Goal: Task Accomplishment & Management: Complete application form

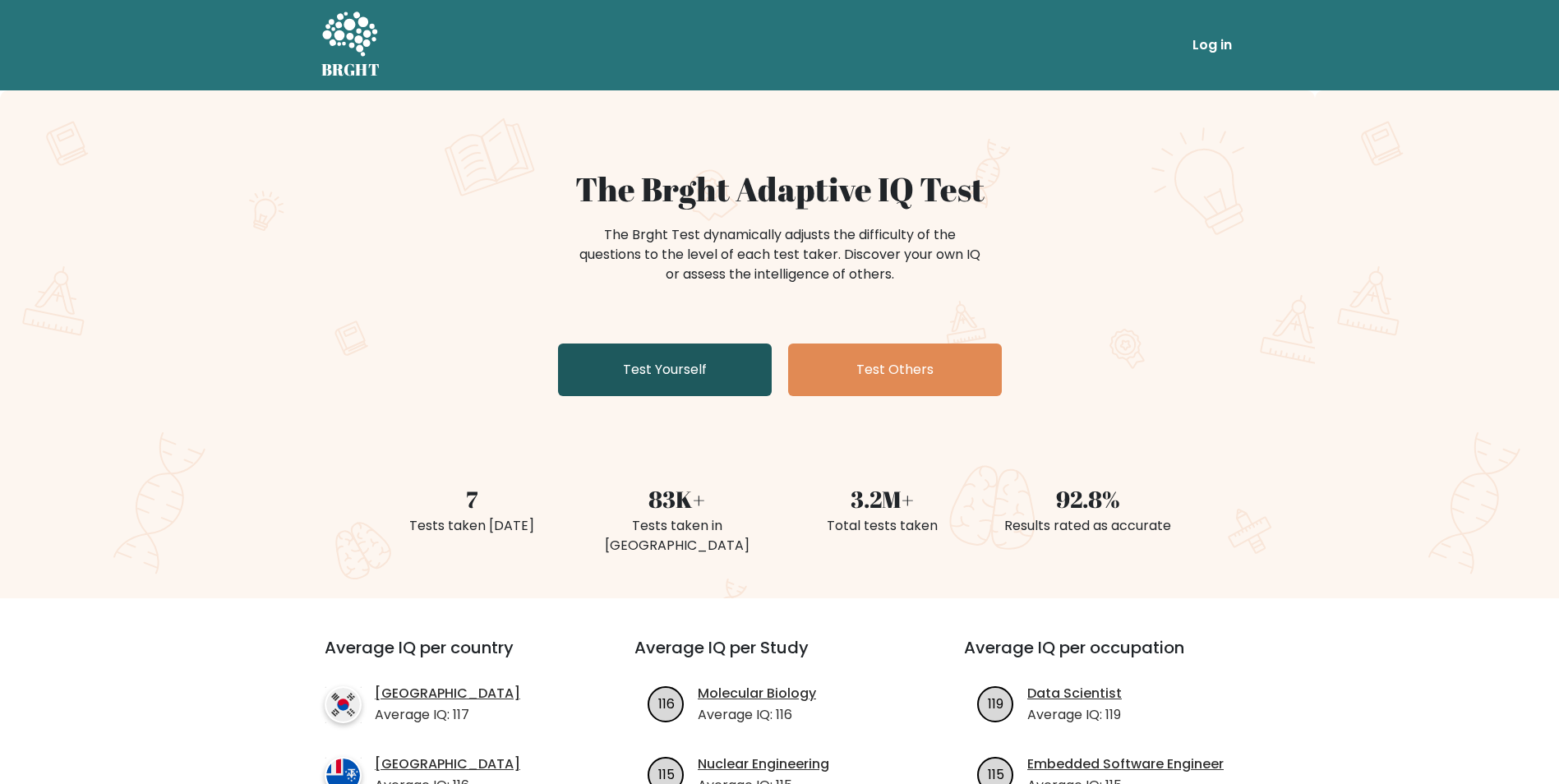
click at [726, 383] on link "Test Yourself" at bounding box center [664, 369] width 213 height 53
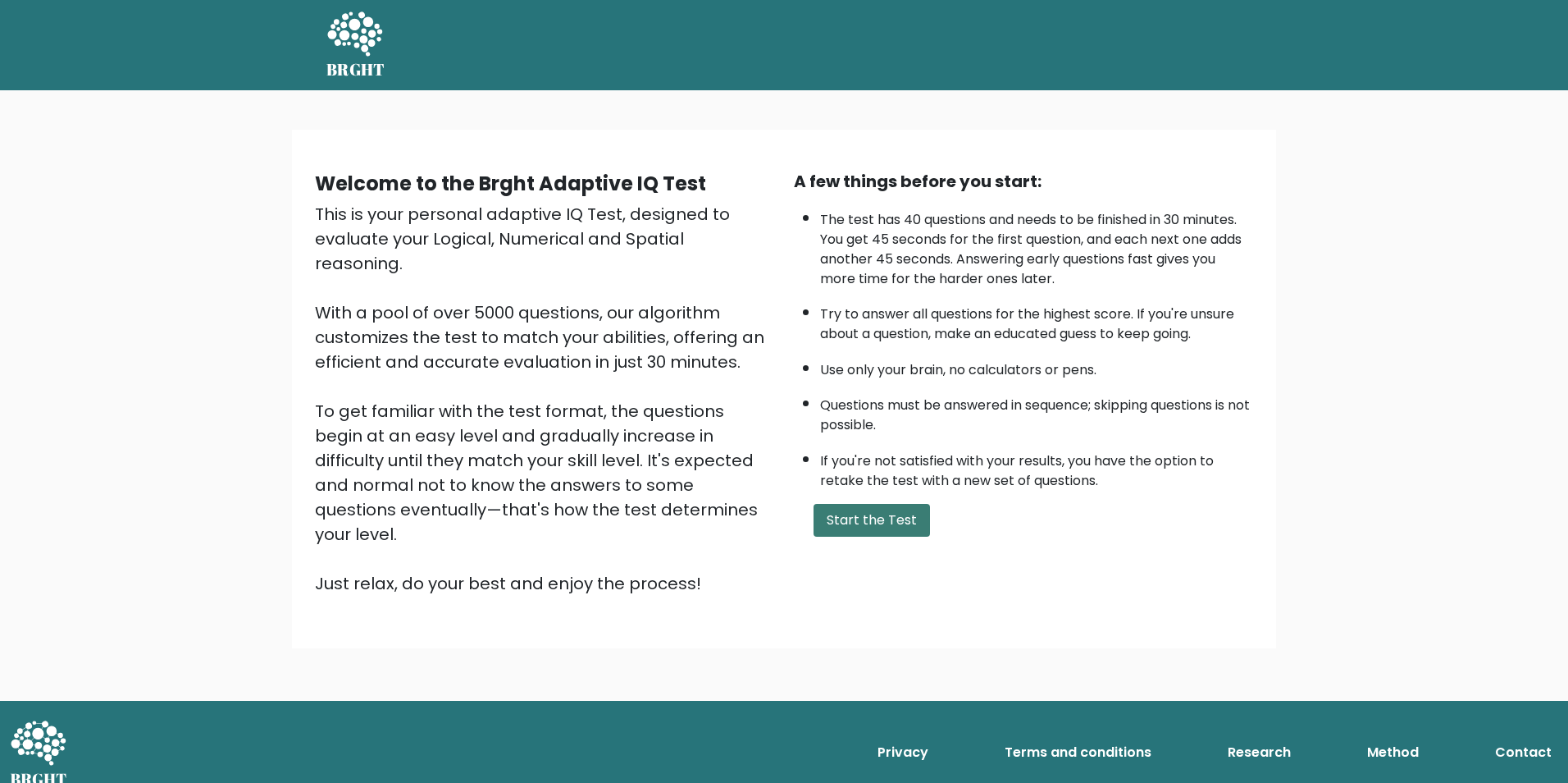
click at [910, 529] on button "Start the Test" at bounding box center [871, 519] width 116 height 32
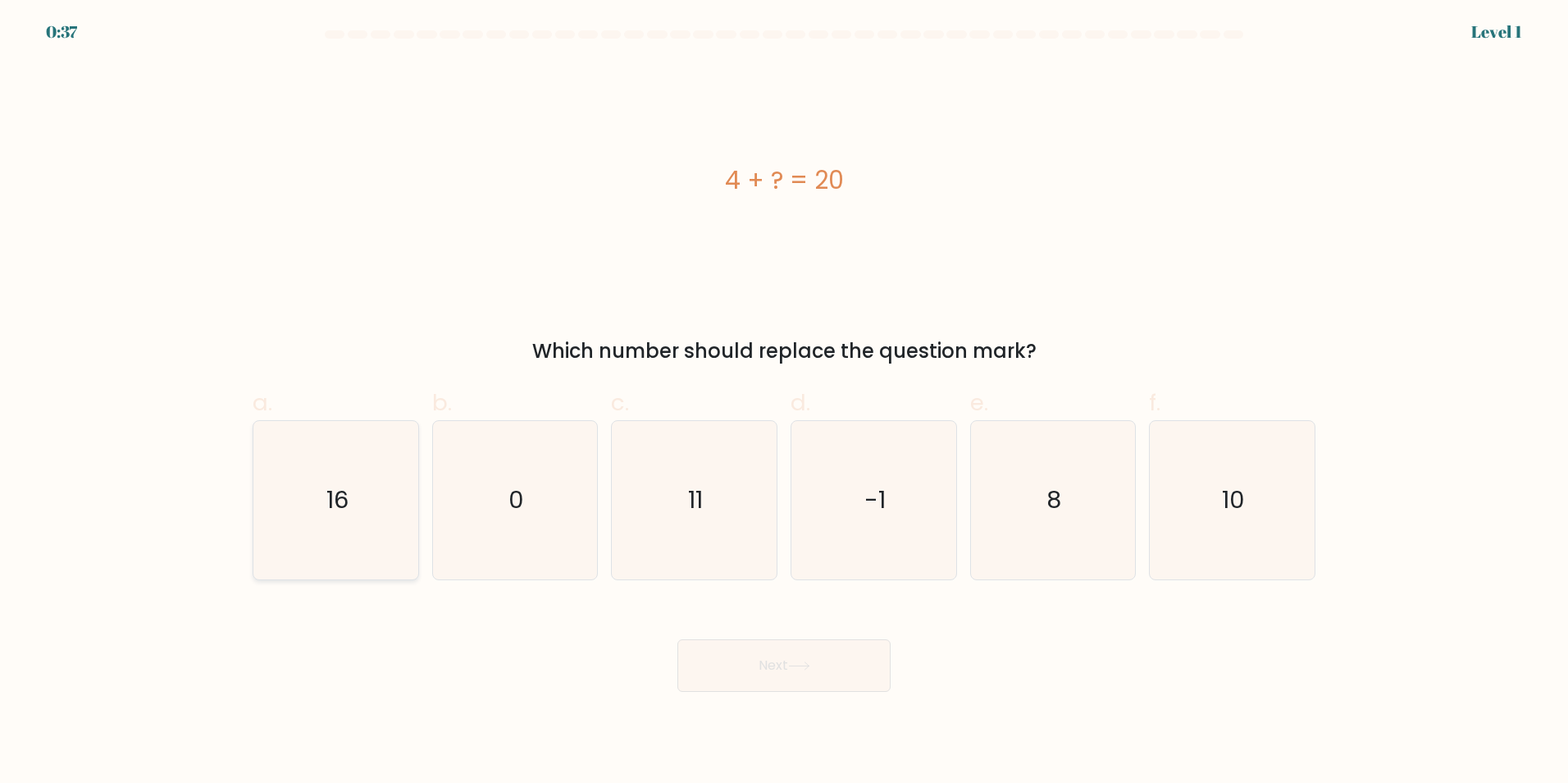
click at [388, 494] on icon "16" at bounding box center [336, 500] width 158 height 159
click at [784, 402] on input "a. 16" at bounding box center [784, 396] width 1 height 11
radio input "true"
click at [776, 678] on button "Next" at bounding box center [784, 665] width 213 height 53
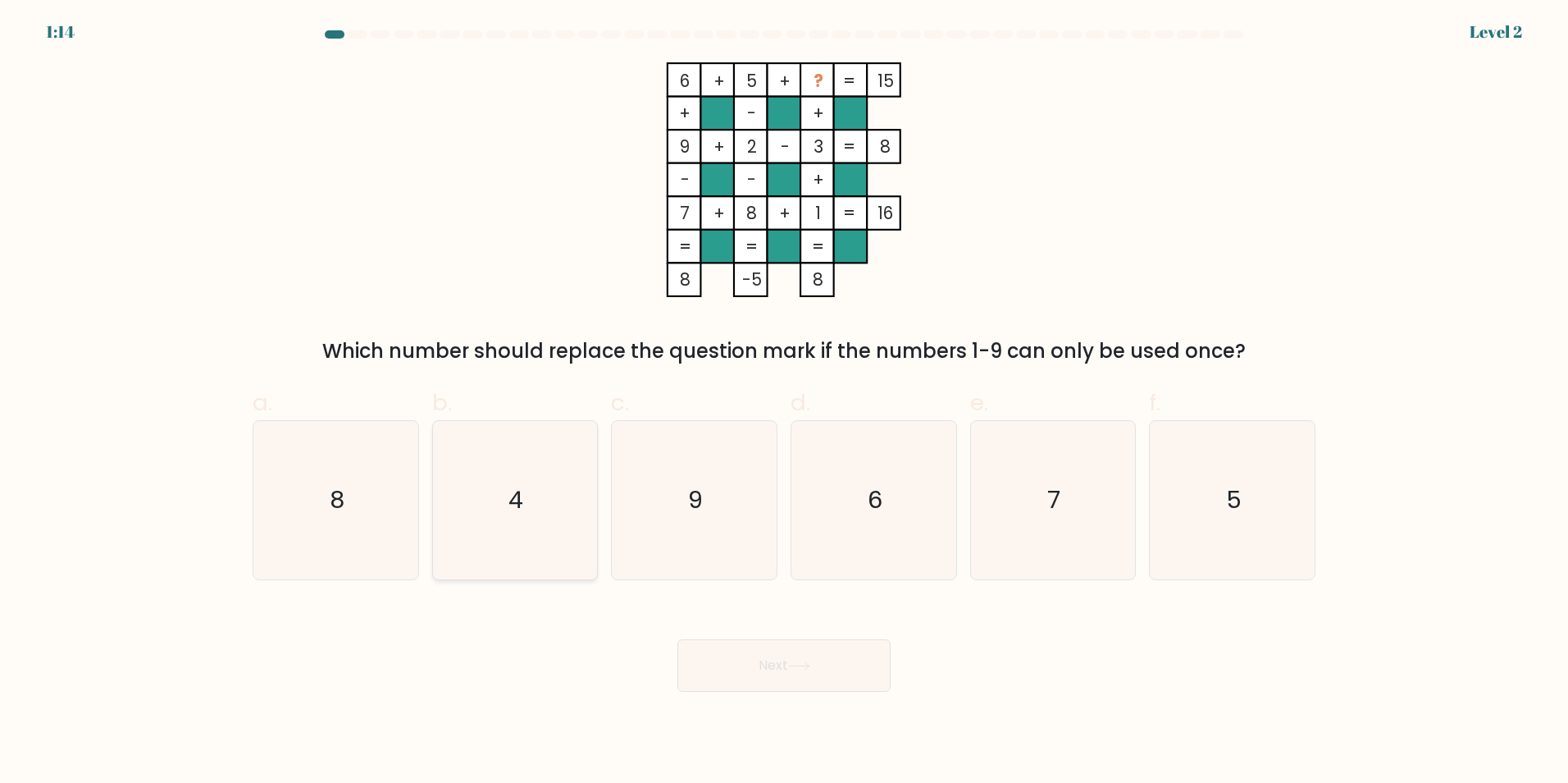
click at [574, 547] on icon "4" at bounding box center [514, 500] width 158 height 159
click at [784, 402] on input "b. 4" at bounding box center [784, 396] width 1 height 11
radio input "true"
click at [694, 671] on button "Next" at bounding box center [784, 665] width 213 height 53
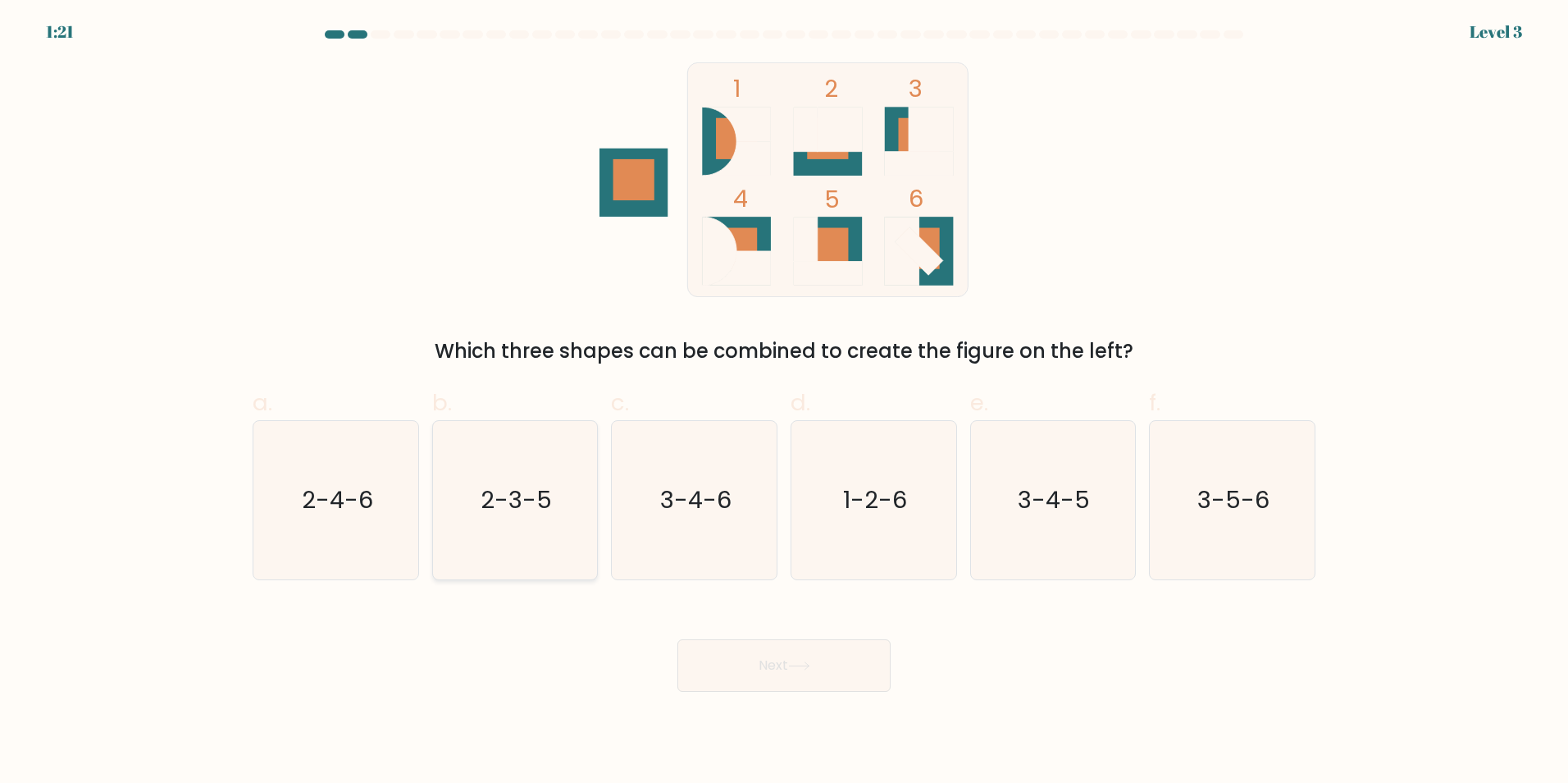
click at [554, 493] on icon "2-3-5" at bounding box center [514, 500] width 158 height 159
click at [784, 402] on input "b. 2-3-5" at bounding box center [784, 396] width 1 height 11
radio input "true"
click at [719, 661] on button "Next" at bounding box center [784, 665] width 213 height 53
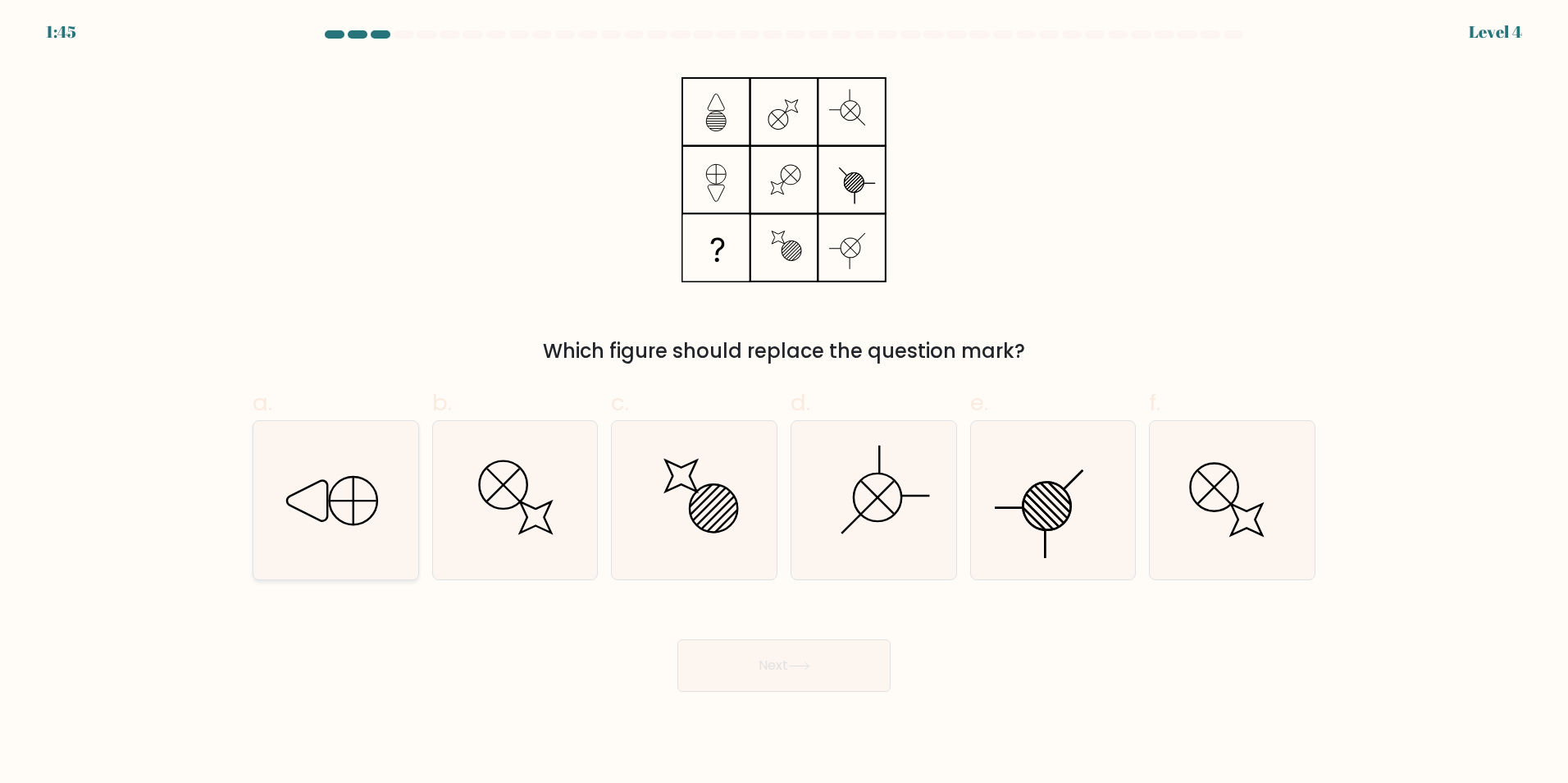
click at [400, 481] on icon at bounding box center [336, 500] width 158 height 159
click at [784, 402] on input "a." at bounding box center [784, 396] width 1 height 11
radio input "true"
click at [701, 646] on button "Next" at bounding box center [784, 665] width 213 height 53
click at [684, 656] on button "Next" at bounding box center [784, 665] width 213 height 53
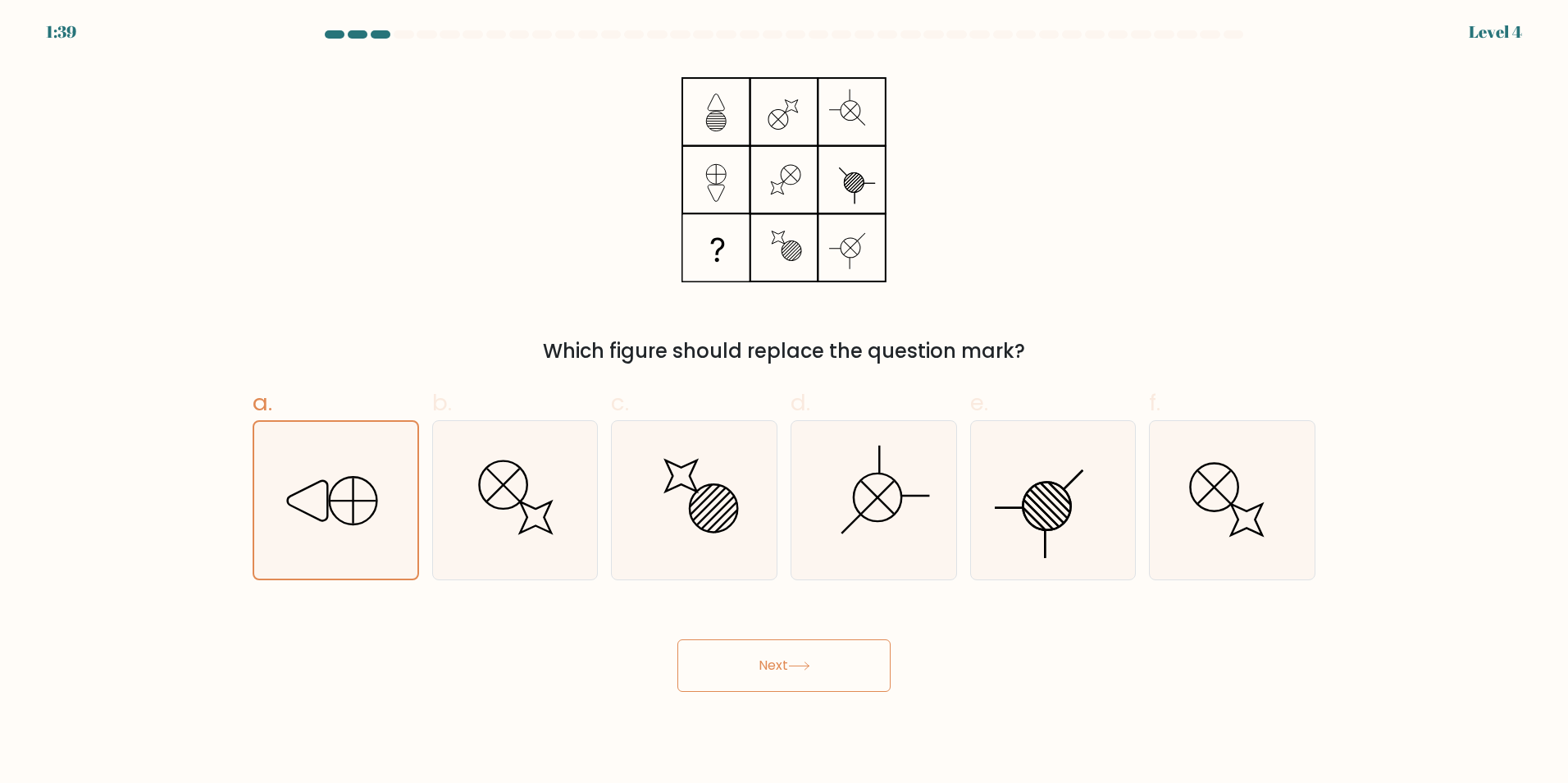
click at [783, 662] on button "Next" at bounding box center [784, 665] width 213 height 53
click at [869, 664] on button "Next" at bounding box center [784, 665] width 213 height 53
click at [678, 639] on button "Next" at bounding box center [784, 665] width 213 height 53
click at [771, 658] on button "Next" at bounding box center [784, 665] width 213 height 53
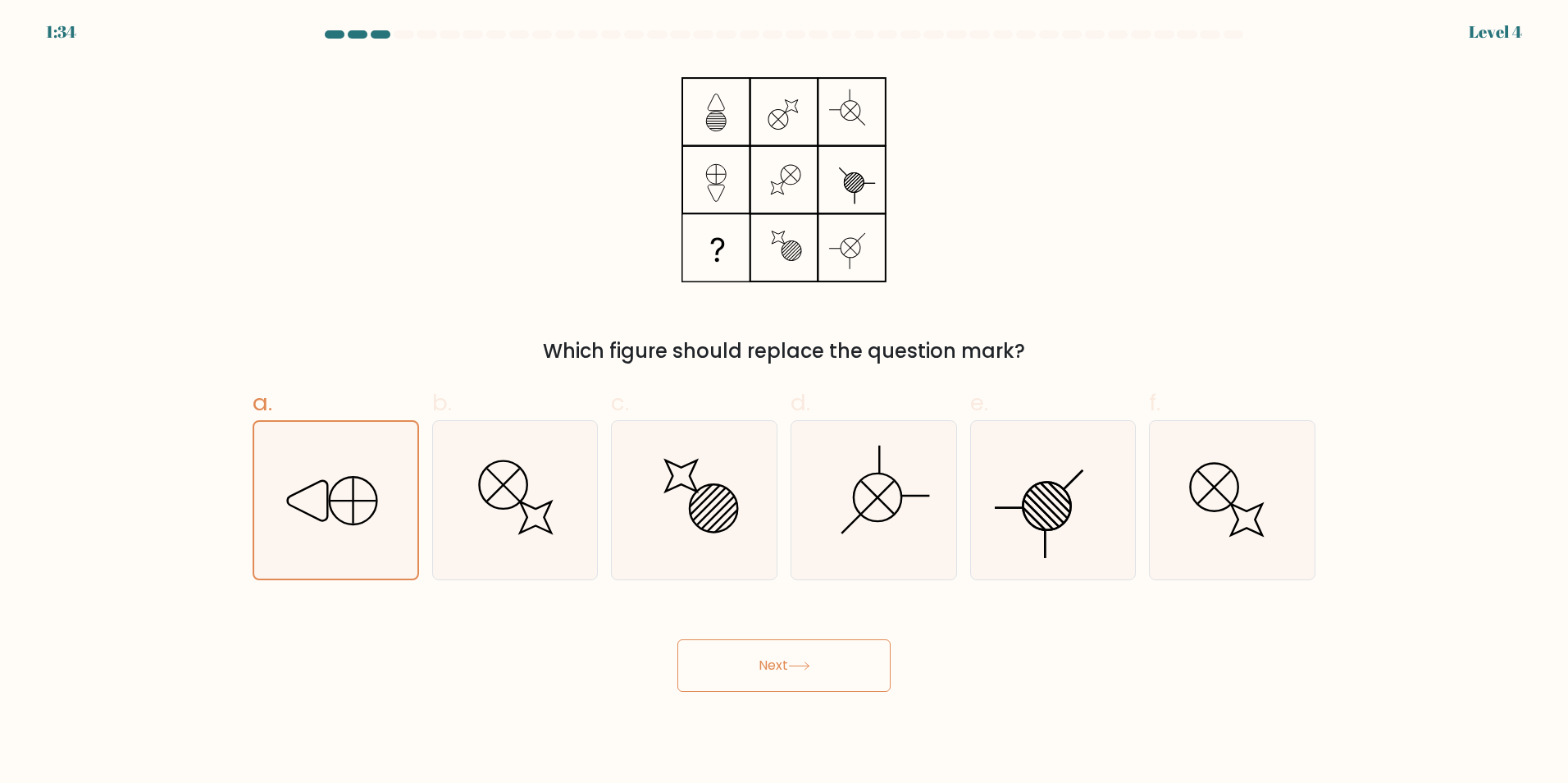
click at [755, 661] on button "Next" at bounding box center [784, 665] width 213 height 53
click at [749, 661] on button "Next" at bounding box center [784, 665] width 213 height 53
click at [742, 656] on button "Next" at bounding box center [784, 665] width 213 height 53
click at [592, 571] on div at bounding box center [515, 500] width 166 height 160
click at [784, 402] on input "b." at bounding box center [784, 396] width 1 height 11
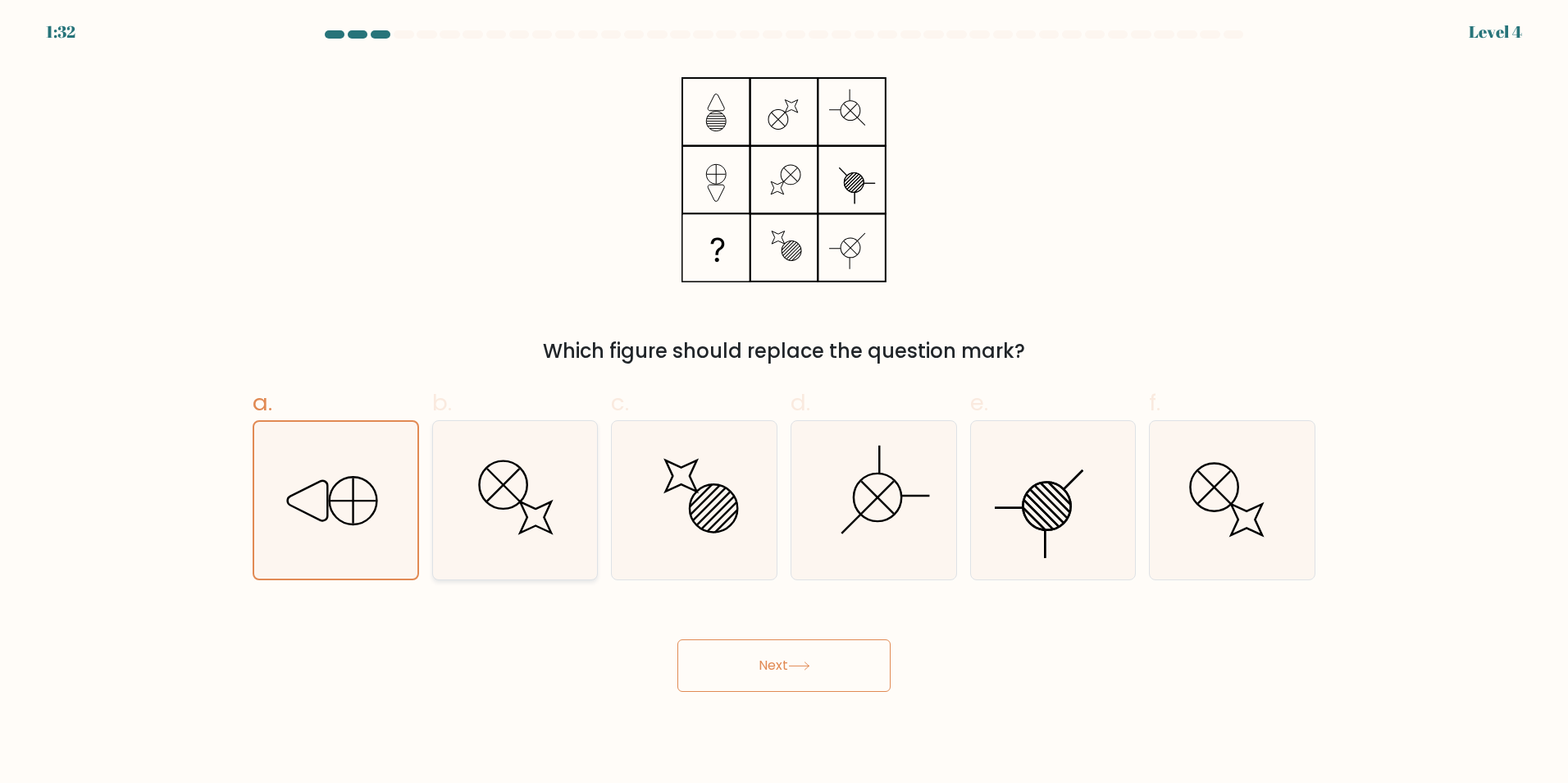
radio input "true"
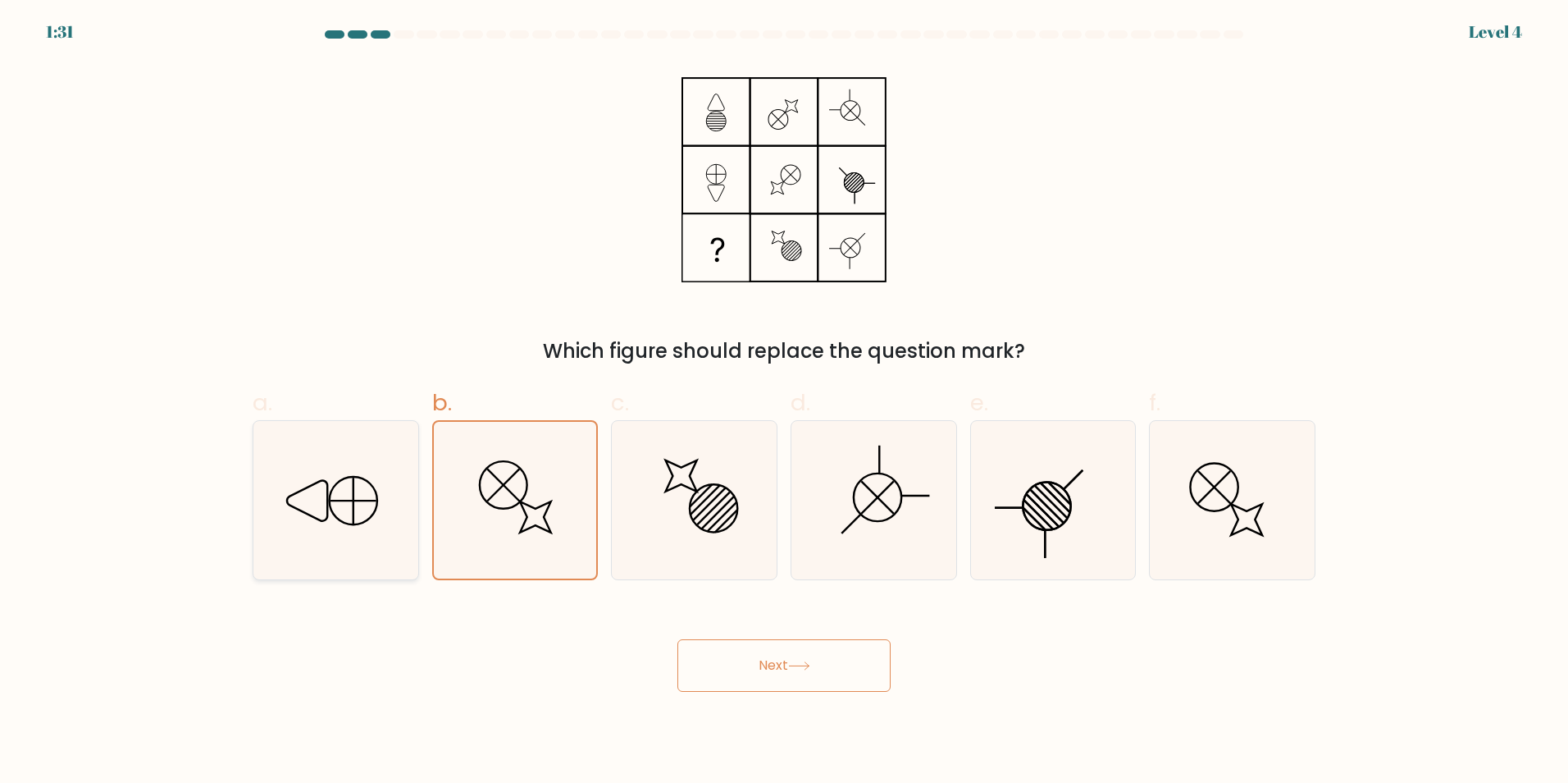
click at [385, 501] on icon at bounding box center [336, 500] width 158 height 159
click at [784, 402] on input "a." at bounding box center [784, 396] width 1 height 11
radio input "true"
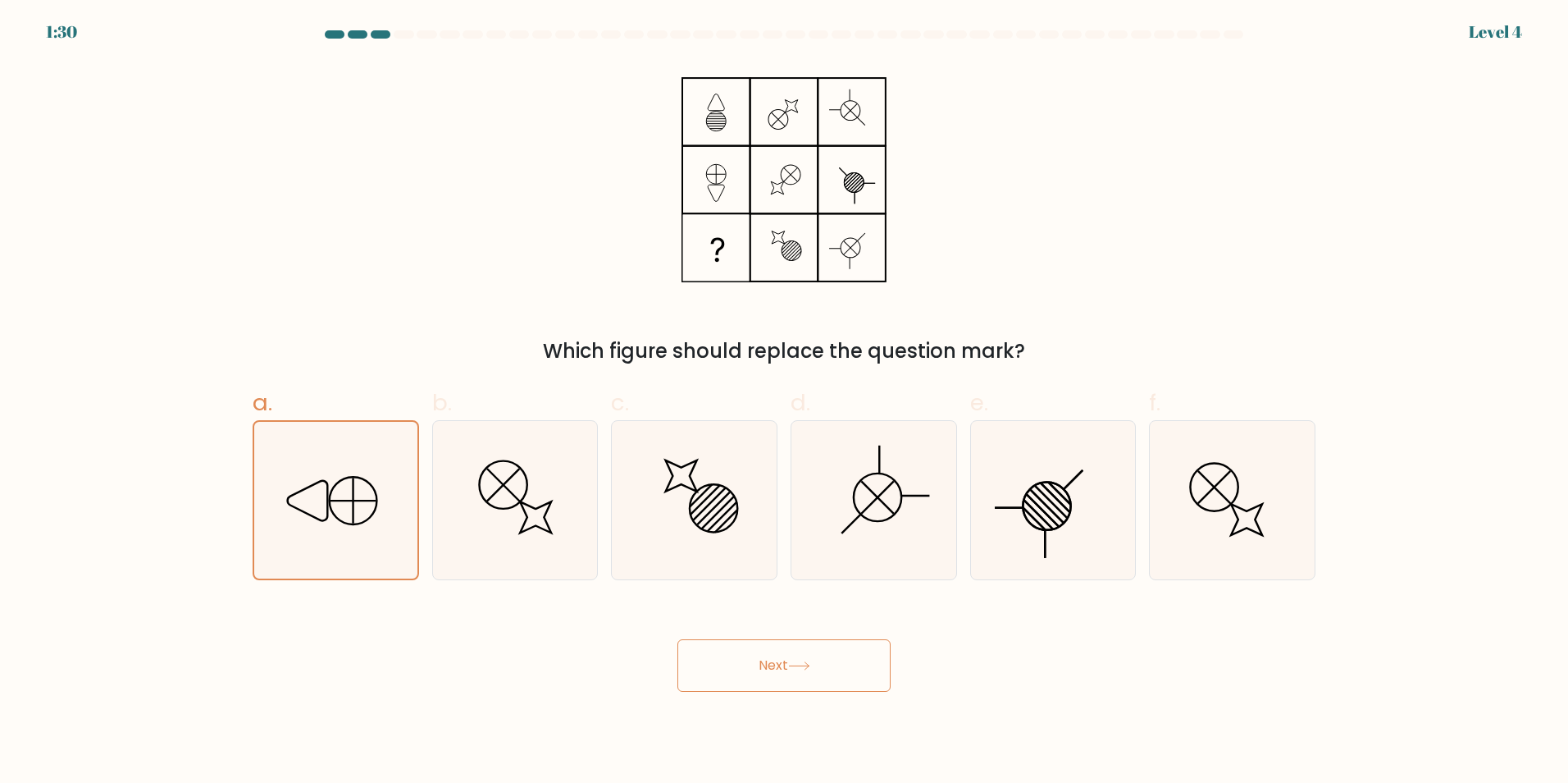
click at [701, 666] on button "Next" at bounding box center [784, 665] width 213 height 53
click at [689, 666] on button "Next" at bounding box center [784, 665] width 213 height 53
drag, startPoint x: 689, startPoint y: 666, endPoint x: 662, endPoint y: 663, distance: 27.2
click at [682, 665] on button "Next" at bounding box center [784, 665] width 213 height 53
click at [682, 668] on div "Next" at bounding box center [784, 645] width 1082 height 92
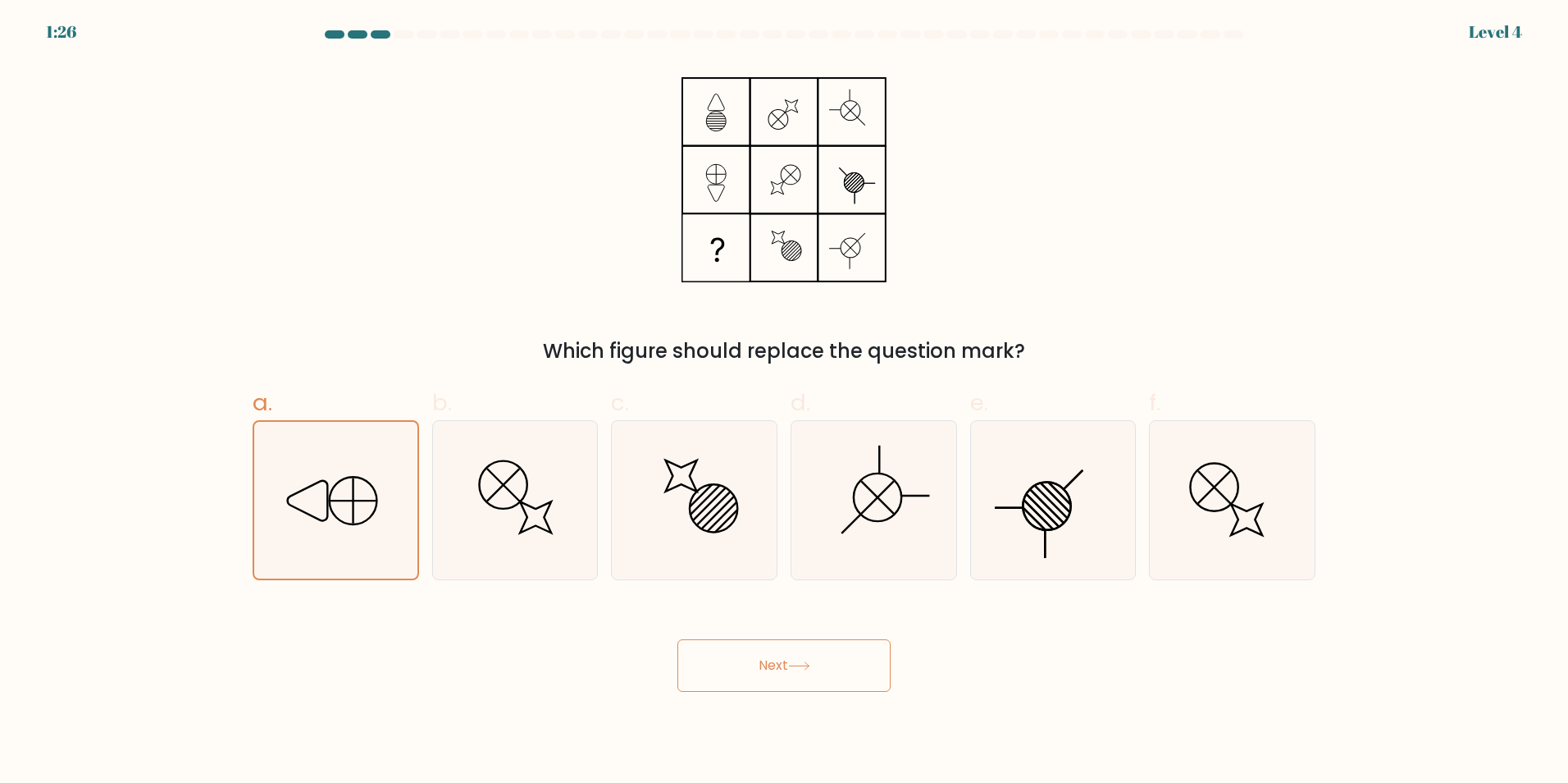
click at [838, 671] on button "Next" at bounding box center [784, 665] width 213 height 53
click at [838, 672] on button "Next" at bounding box center [784, 665] width 213 height 53
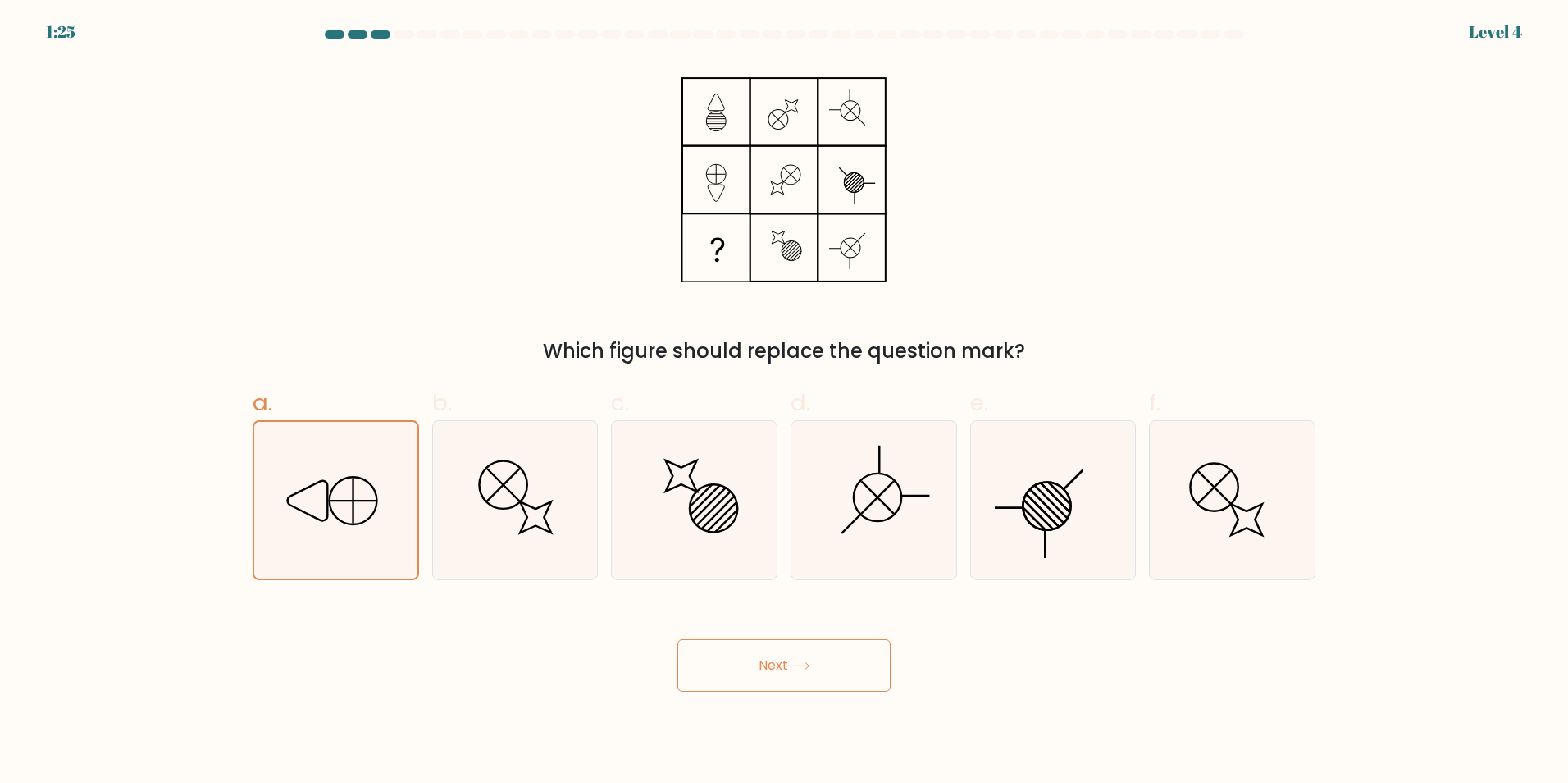
click at [838, 674] on button "Next" at bounding box center [784, 665] width 213 height 53
click at [840, 674] on button "Next" at bounding box center [784, 665] width 213 height 53
drag, startPoint x: 744, startPoint y: 640, endPoint x: 993, endPoint y: 663, distance: 250.1
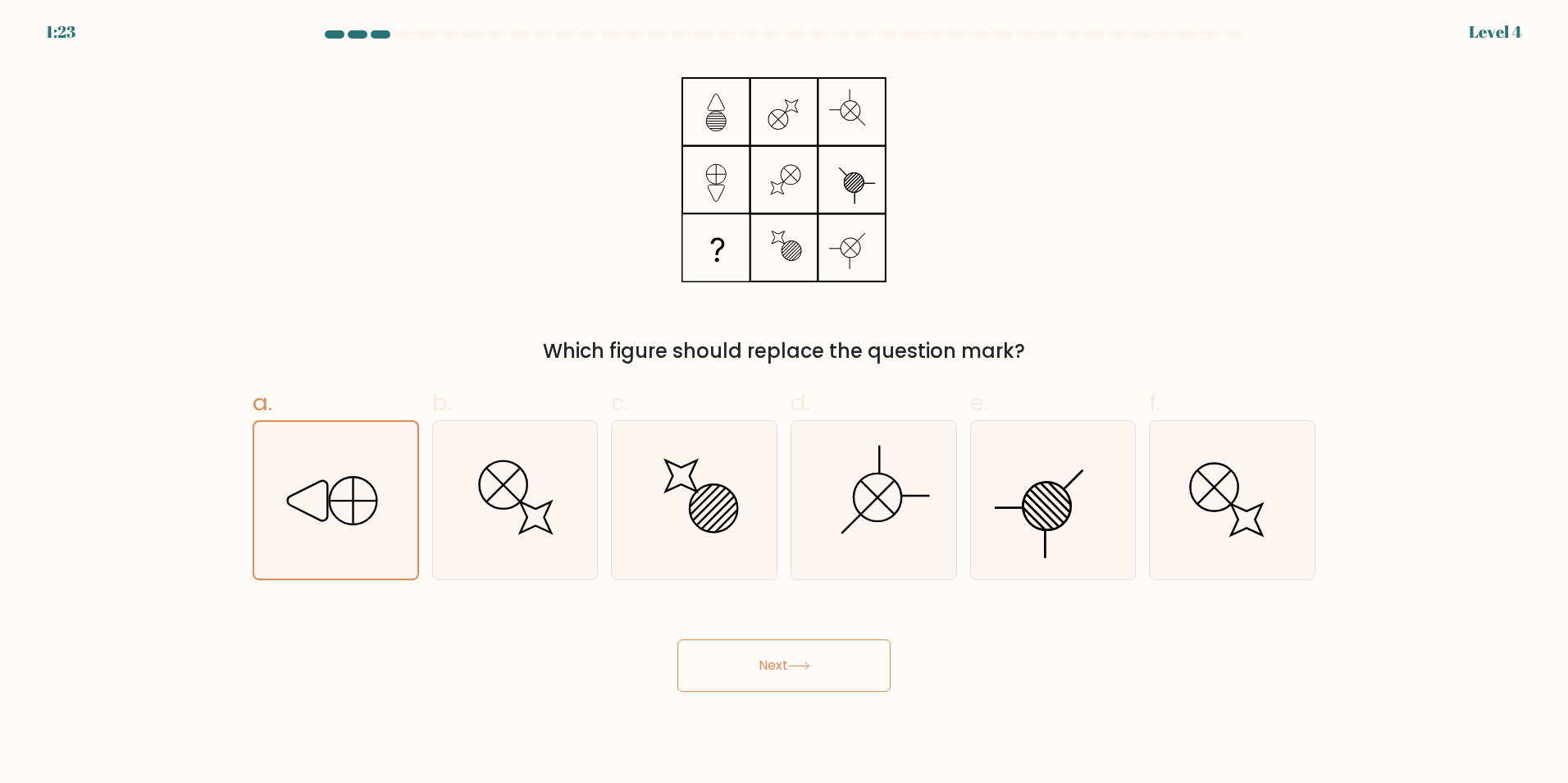
click at [763, 655] on button "Next" at bounding box center [784, 665] width 213 height 53
drag, startPoint x: 807, startPoint y: 659, endPoint x: 800, endPoint y: 654, distance: 8.6
click at [806, 659] on button "Next" at bounding box center [784, 665] width 213 height 53
drag, startPoint x: 464, startPoint y: 432, endPoint x: 456, endPoint y: 411, distance: 22.5
click at [466, 431] on icon at bounding box center [514, 500] width 158 height 159
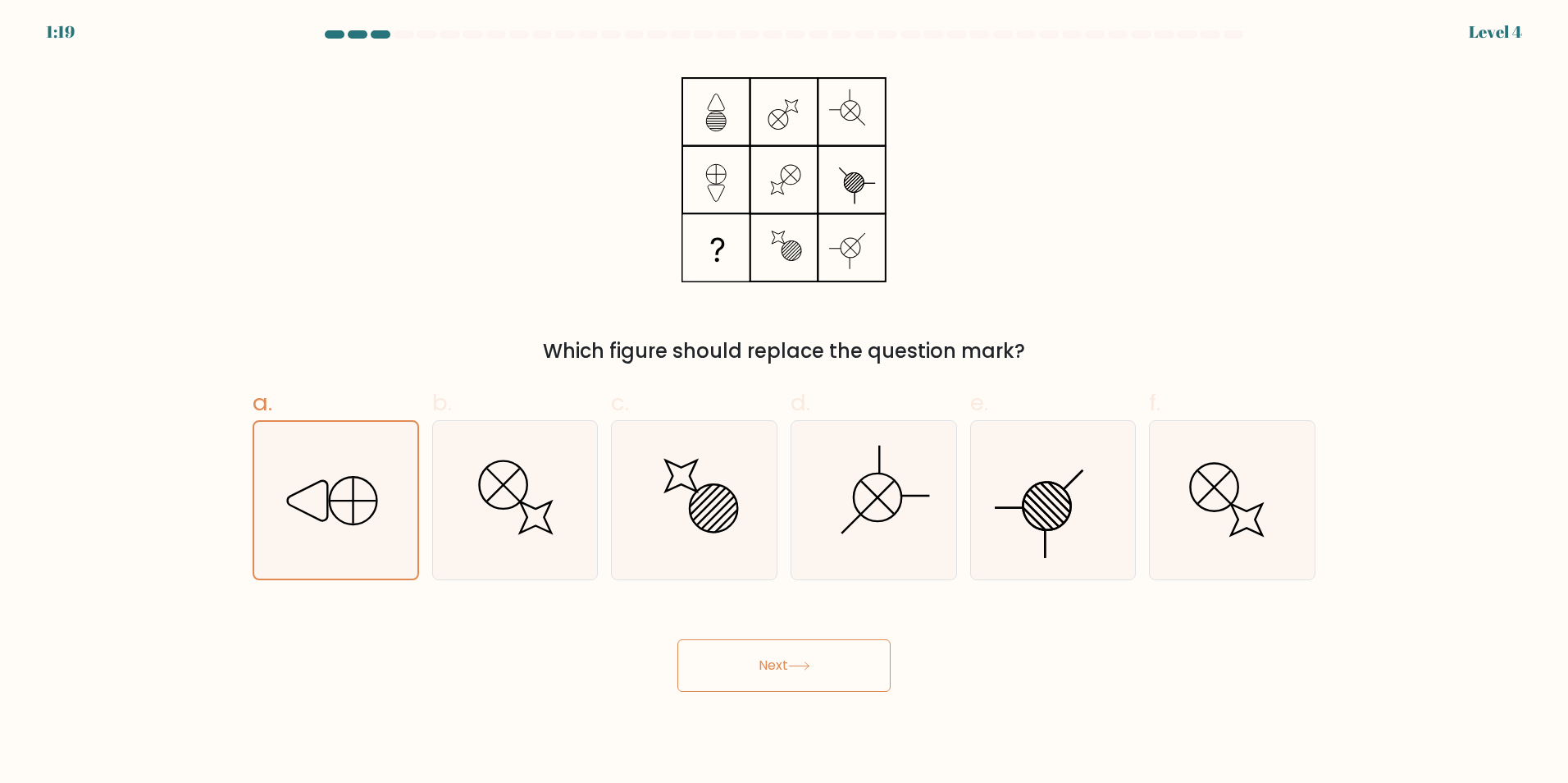
click at [784, 402] on input "b." at bounding box center [784, 396] width 1 height 11
radio input "true"
